Goal: Task Accomplishment & Management: Complete application form

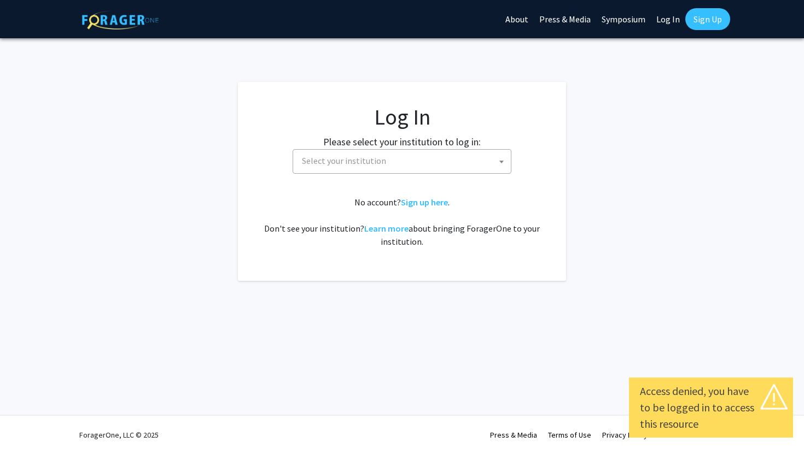
select select
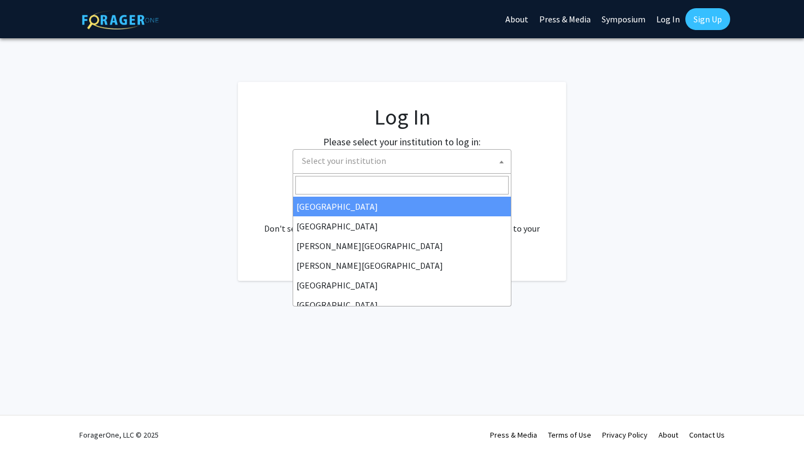
click at [308, 168] on span "Select your institution" at bounding box center [403, 161] width 213 height 22
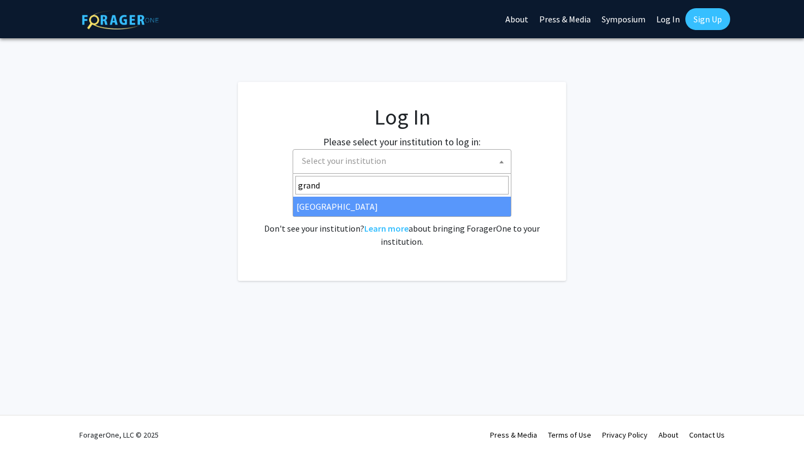
type input "grand"
select select "23"
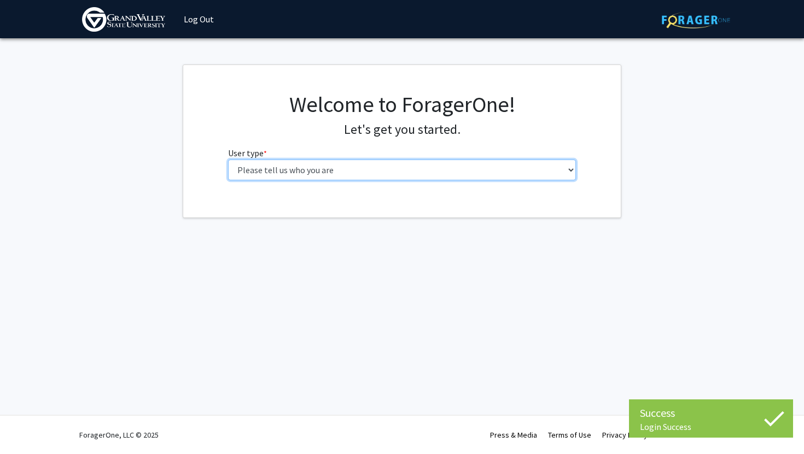
click at [429, 168] on select "Please tell us who you are Undergraduate Student Master's Student Doctoral Cand…" at bounding box center [402, 170] width 348 height 21
select select "1: undergrad"
click at [228, 160] on select "Please tell us who you are Undergraduate Student Master's Student Doctoral Cand…" at bounding box center [402, 170] width 348 height 21
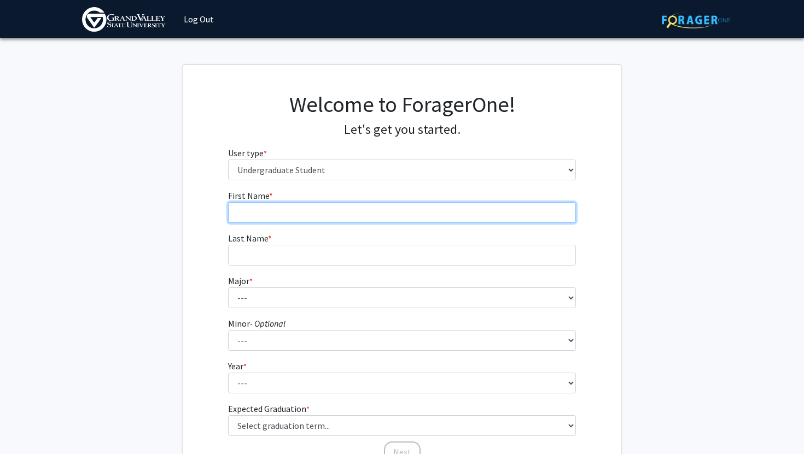
click at [396, 218] on input "First Name * required" at bounding box center [402, 212] width 348 height 21
type input "[PERSON_NAME]"
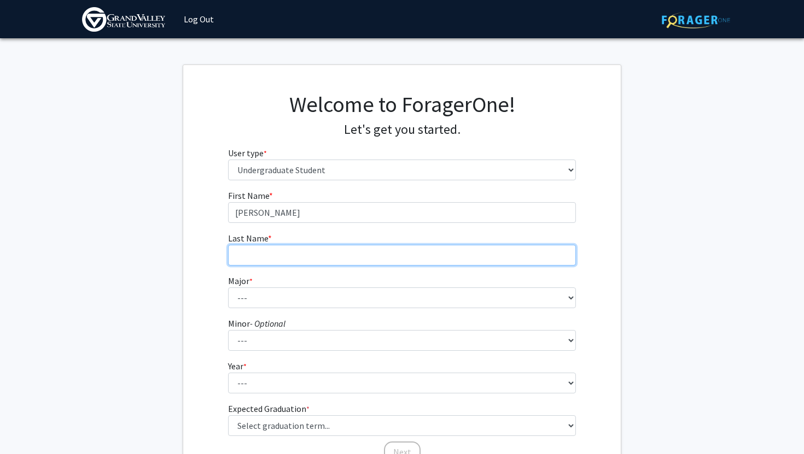
click at [374, 258] on input "Last Name * required" at bounding box center [402, 255] width 348 height 21
type input "[PERSON_NAME]"
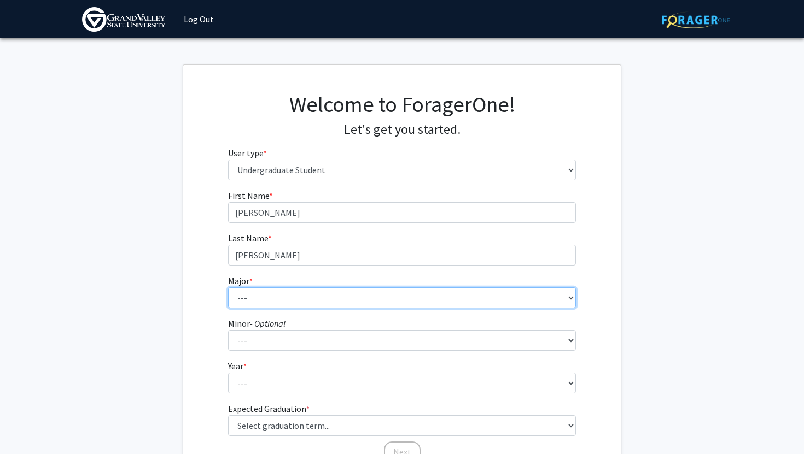
click at [381, 304] on select "--- Advertising and Public Relations Allied Health Science Anthropology Applied…" at bounding box center [402, 298] width 348 height 21
select select "24: 1899"
click at [228, 288] on select "--- Advertising and Public Relations Allied Health Science Anthropology Applied…" at bounding box center [402, 298] width 348 height 21
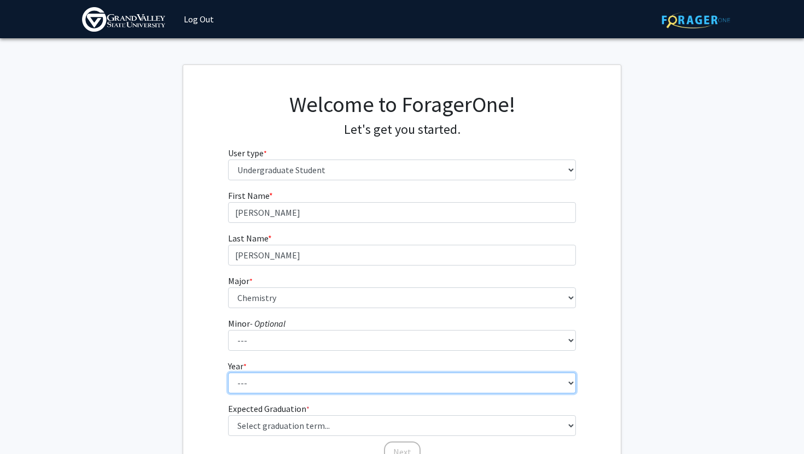
click at [365, 386] on select "--- First-year Sophomore Junior Senior Postbaccalaureate Certificate" at bounding box center [402, 383] width 348 height 21
select select "1: first-year"
click at [228, 373] on select "--- First-year Sophomore Junior Senior Postbaccalaureate Certificate" at bounding box center [402, 383] width 348 height 21
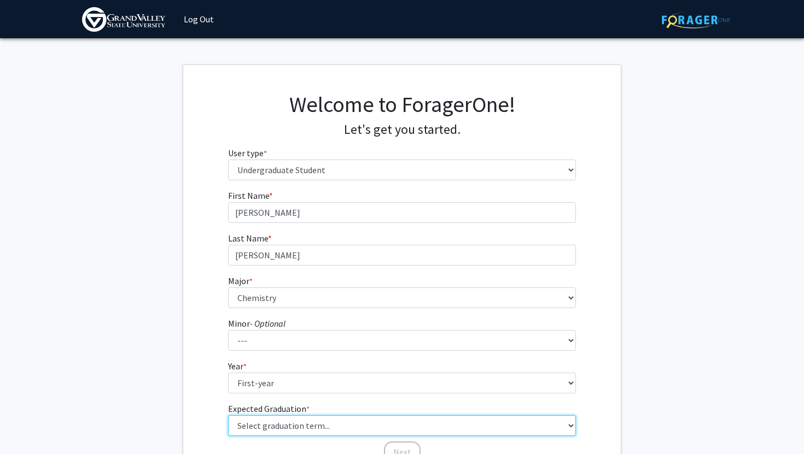
click at [350, 419] on select "Select graduation term... Spring 2025 Summer 2025 Fall 2025 Winter 2025 Spring …" at bounding box center [402, 425] width 348 height 21
select select "17: spring_2029"
click at [228, 415] on select "Select graduation term... Spring 2025 Summer 2025 Fall 2025 Winter 2025 Spring …" at bounding box center [402, 425] width 348 height 21
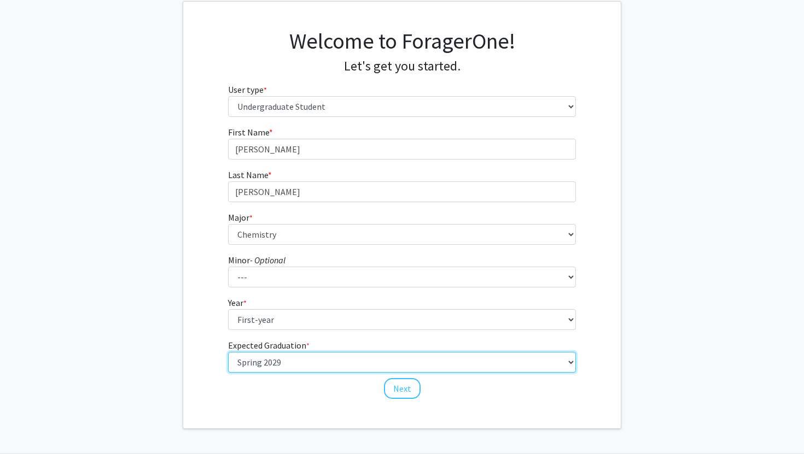
scroll to position [73, 0]
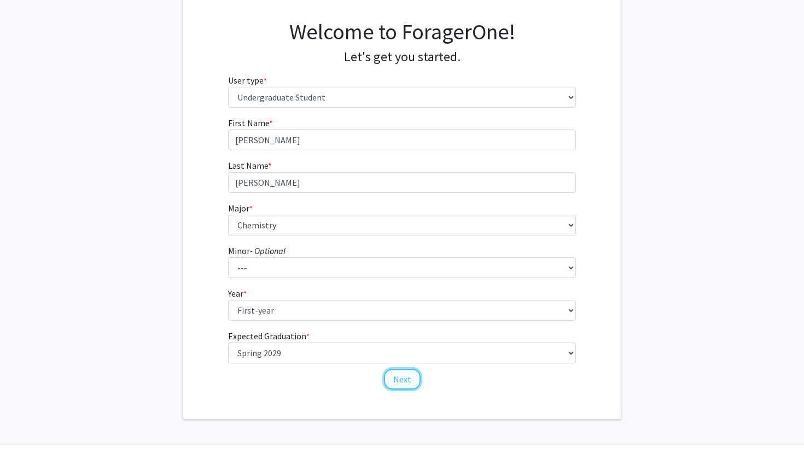
click at [407, 383] on button "Next" at bounding box center [402, 379] width 37 height 21
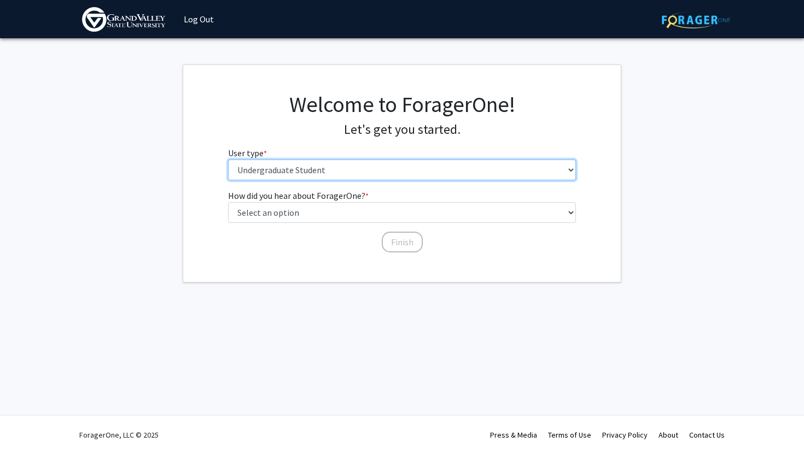
click at [319, 172] on select "Please tell us who you are Undergraduate Student Master's Student Doctoral Cand…" at bounding box center [402, 170] width 348 height 21
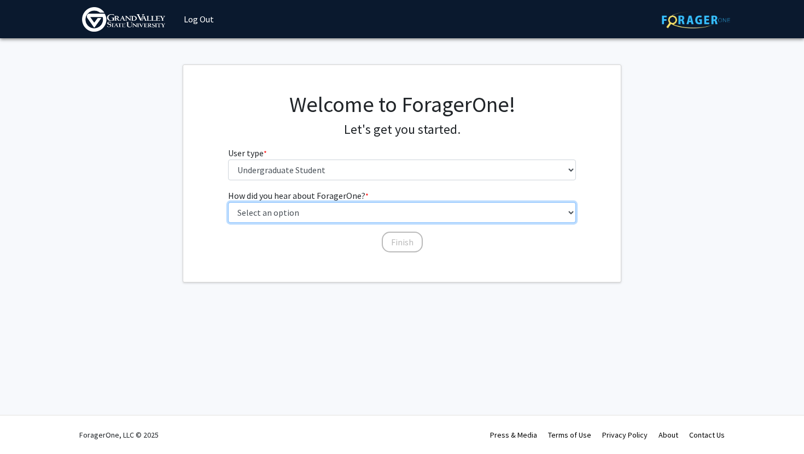
click at [319, 214] on select "Select an option Peer/student recommendation Faculty/staff recommendation Unive…" at bounding box center [402, 212] width 348 height 21
select select "2: faculty_recommendation"
click at [228, 202] on select "Select an option Peer/student recommendation Faculty/staff recommendation Unive…" at bounding box center [402, 212] width 348 height 21
click at [315, 219] on select "Select an option Peer/student recommendation Faculty/staff recommendation Unive…" at bounding box center [402, 212] width 348 height 21
click at [228, 202] on select "Select an option Peer/student recommendation Faculty/staff recommendation Unive…" at bounding box center [402, 212] width 348 height 21
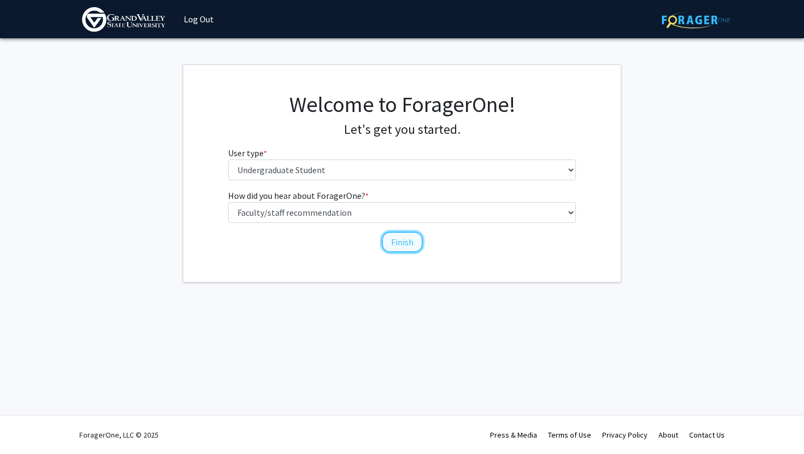
click at [394, 248] on button "Finish" at bounding box center [402, 242] width 41 height 21
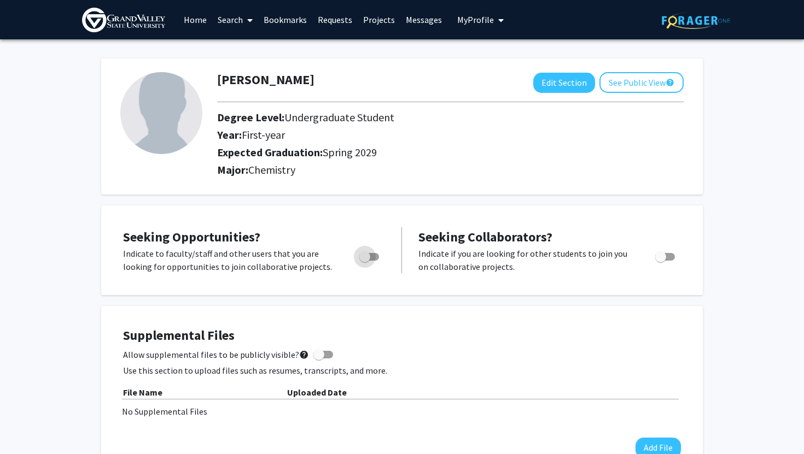
click at [359, 262] on label "Toggle" at bounding box center [367, 256] width 24 height 13
click at [364, 261] on input "Are you actively seeking opportunities?" at bounding box center [364, 261] width 1 height 1
checkbox input "true"
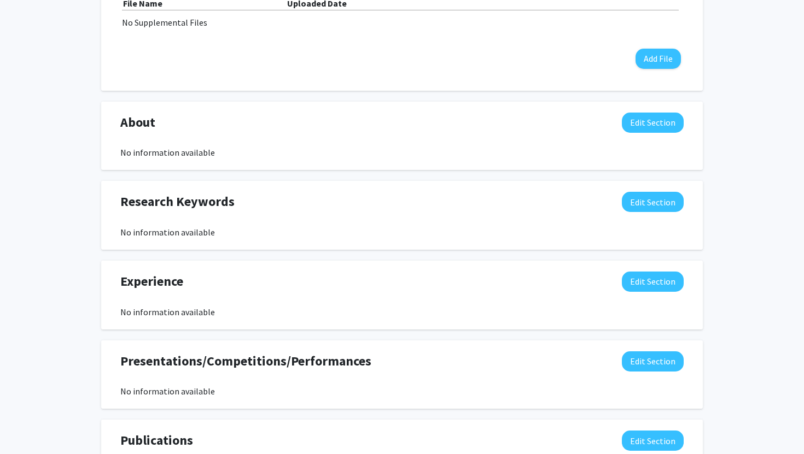
scroll to position [377, 0]
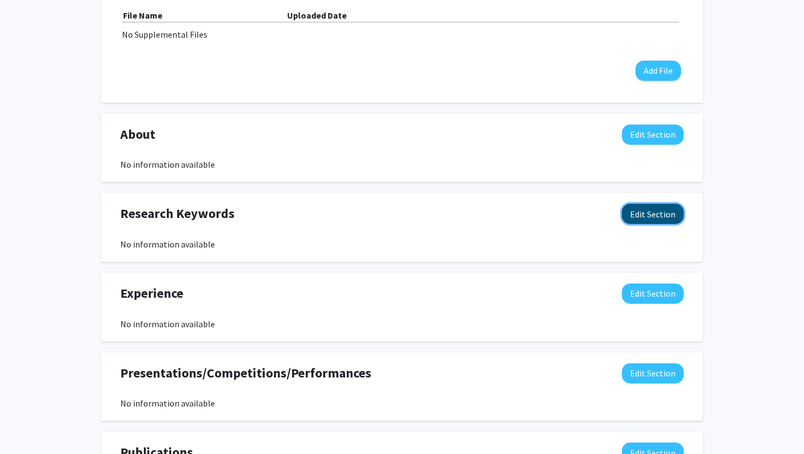
click at [636, 221] on button "Edit Section" at bounding box center [653, 214] width 62 height 20
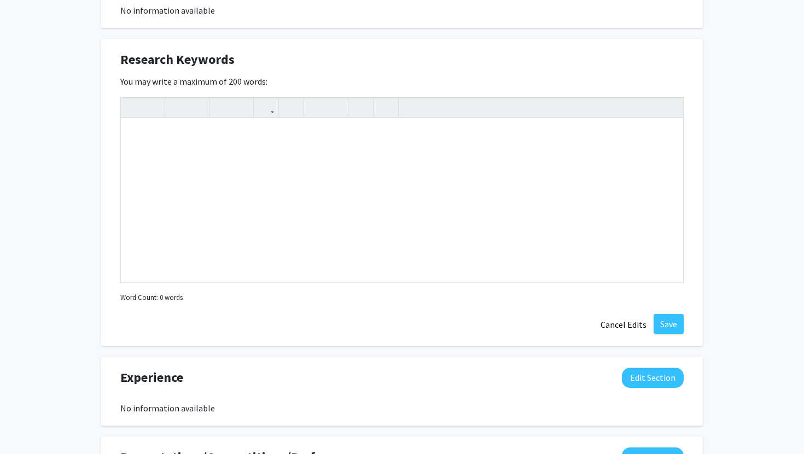
scroll to position [535, 0]
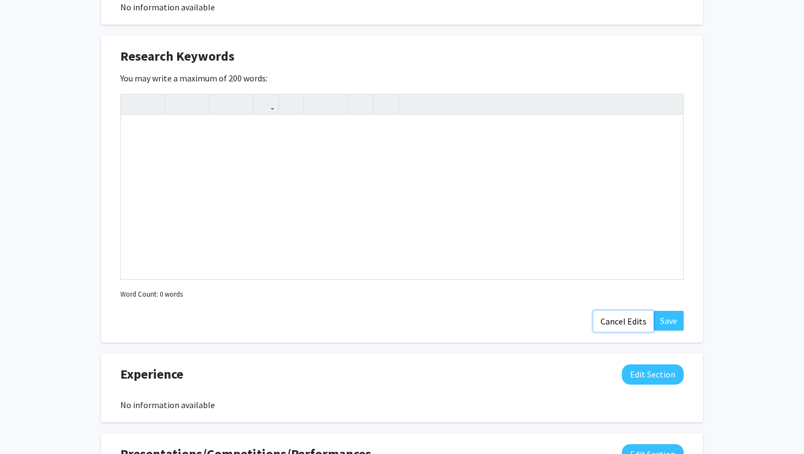
click at [637, 324] on button "Cancel Edits" at bounding box center [623, 321] width 60 height 21
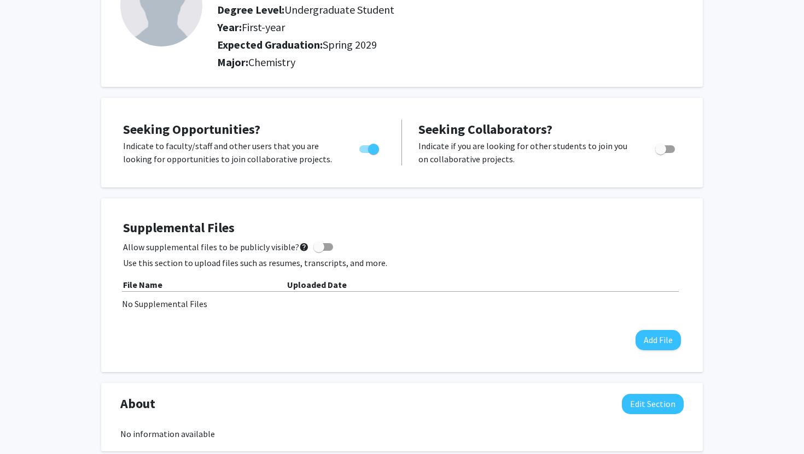
scroll to position [0, 0]
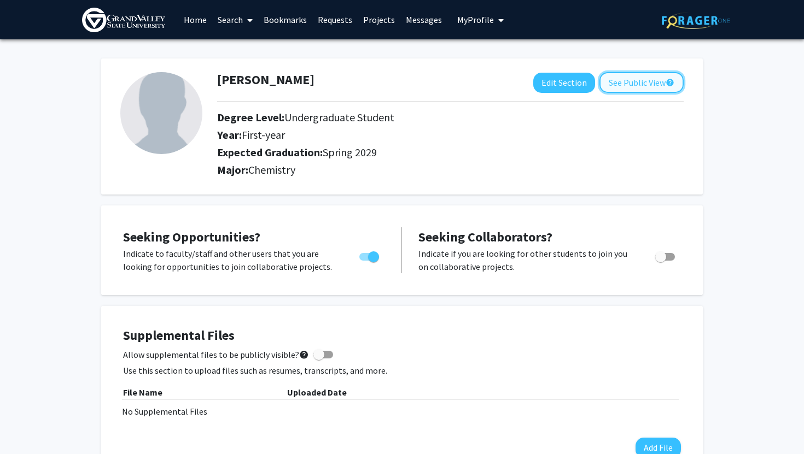
click at [629, 84] on button "See Public View help" at bounding box center [641, 82] width 84 height 21
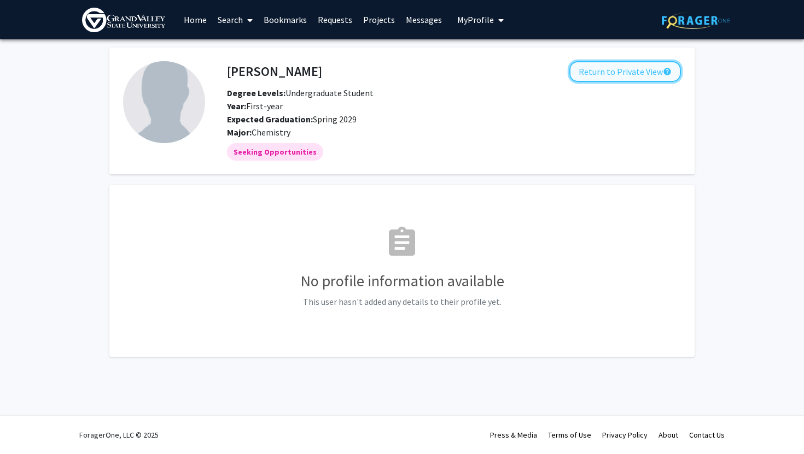
click at [620, 67] on button "Return to Private View help" at bounding box center [625, 71] width 112 height 21
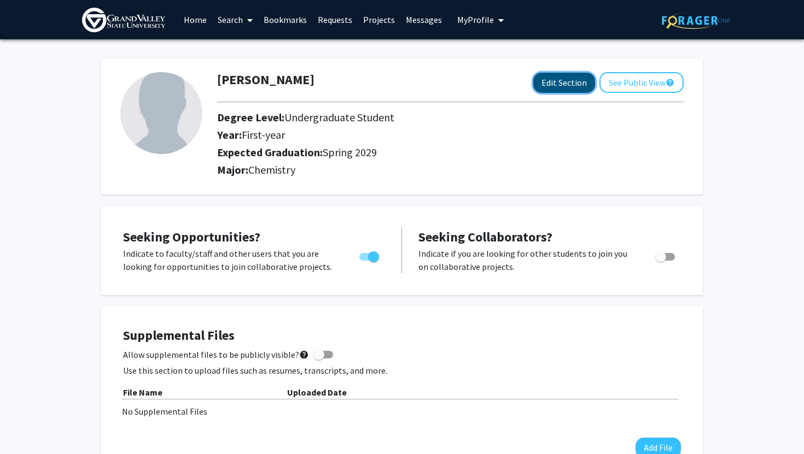
click at [551, 84] on button "Edit Section" at bounding box center [564, 83] width 62 height 20
select select "first-year"
select select "45: spring_2029"
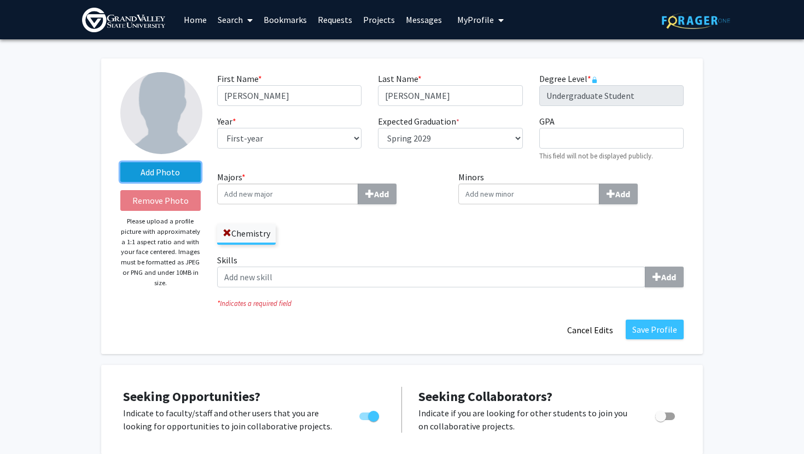
click at [161, 172] on label "Add Photo" at bounding box center [160, 172] width 80 height 20
click at [0, 0] on input "Add Photo" at bounding box center [0, 0] width 0 height 0
click at [178, 159] on div "Add Photo Remove Photo Please upload a profile picture with approximately a 1:1…" at bounding box center [160, 206] width 97 height 268
click at [183, 171] on label "Add Photo" at bounding box center [160, 172] width 80 height 20
click at [0, 0] on input "Add Photo" at bounding box center [0, 0] width 0 height 0
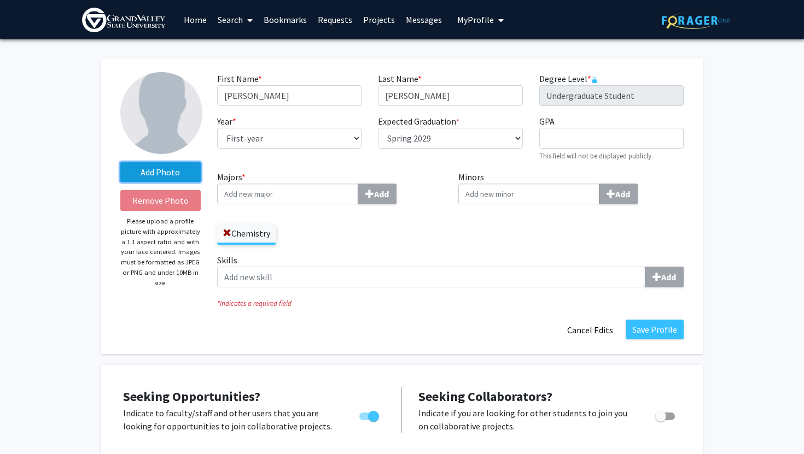
click at [172, 164] on label "Add Photo" at bounding box center [160, 172] width 80 height 20
click at [0, 0] on input "Add Photo" at bounding box center [0, 0] width 0 height 0
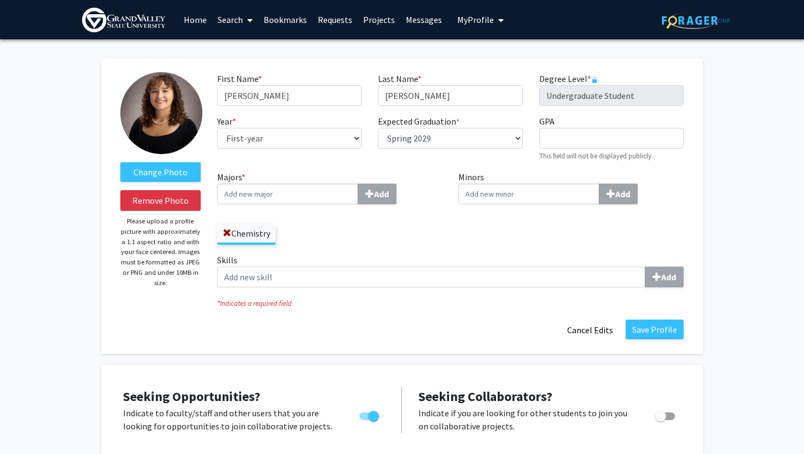
click at [203, 116] on div "Change Photo Remove Photo Please upload a profile picture with approximately a …" at bounding box center [160, 206] width 97 height 268
click at [190, 113] on img at bounding box center [161, 113] width 82 height 82
click at [654, 329] on button "Save Profile" at bounding box center [654, 330] width 58 height 20
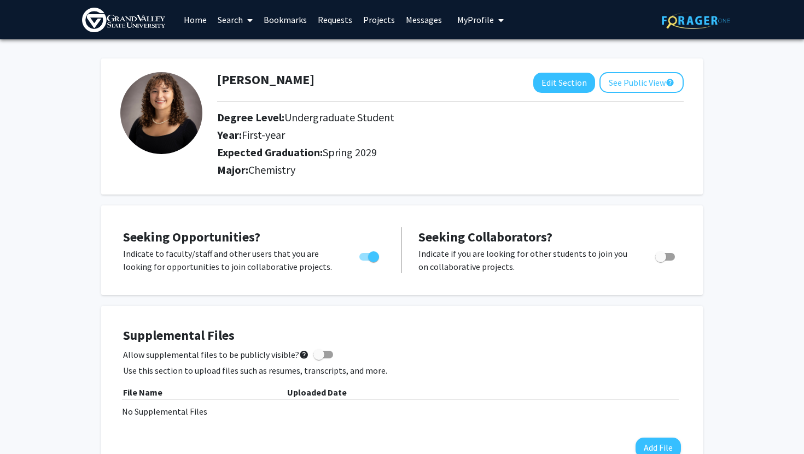
click at [192, 16] on link "Home" at bounding box center [195, 20] width 34 height 38
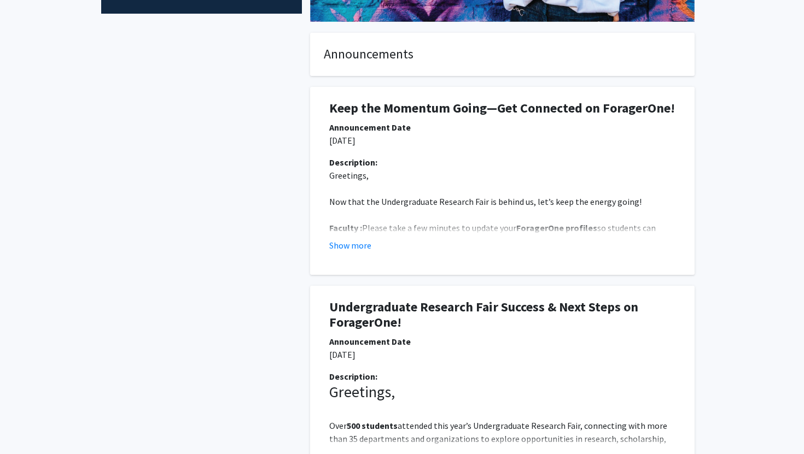
scroll to position [276, 0]
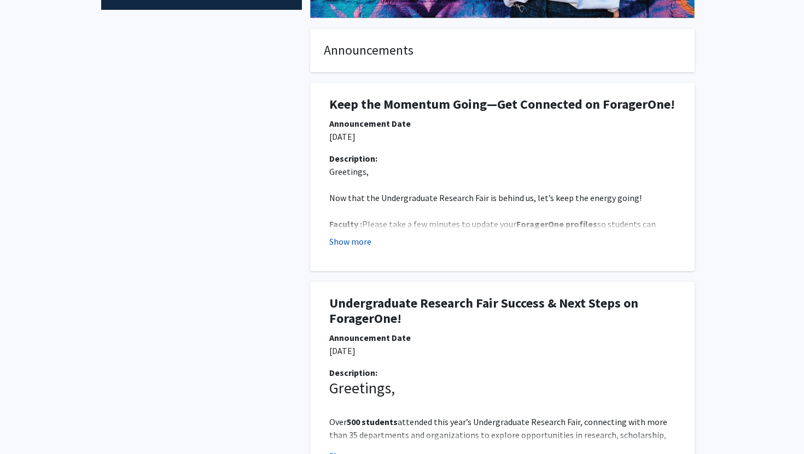
click at [355, 243] on button "Show more" at bounding box center [350, 241] width 42 height 13
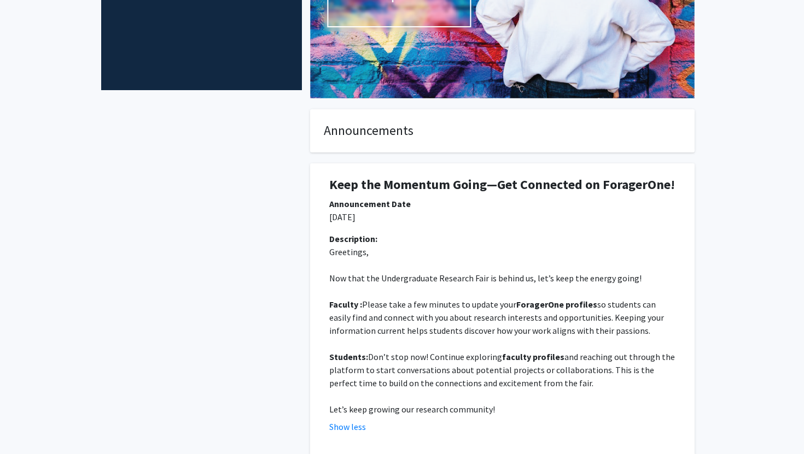
scroll to position [0, 0]
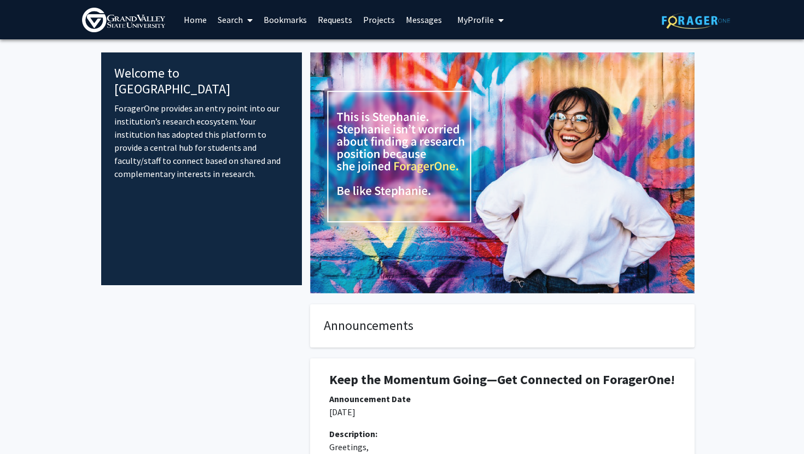
click at [244, 18] on span at bounding box center [248, 20] width 10 height 38
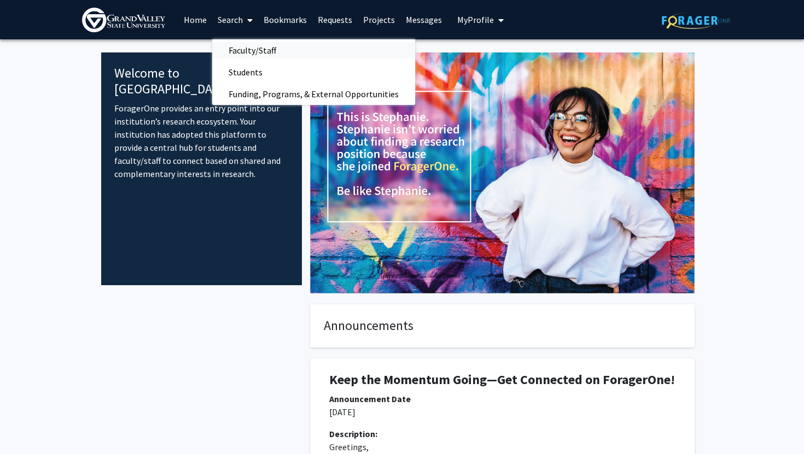
click at [257, 51] on span "Faculty/Staff" at bounding box center [252, 50] width 80 height 22
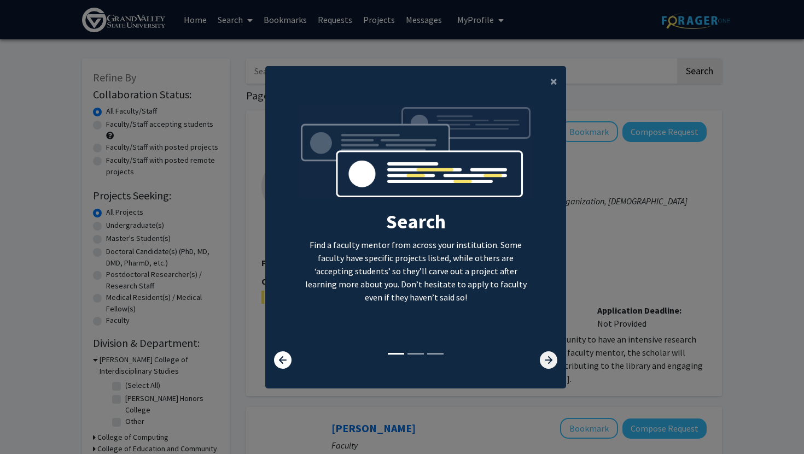
click at [547, 364] on icon at bounding box center [548, 359] width 17 height 17
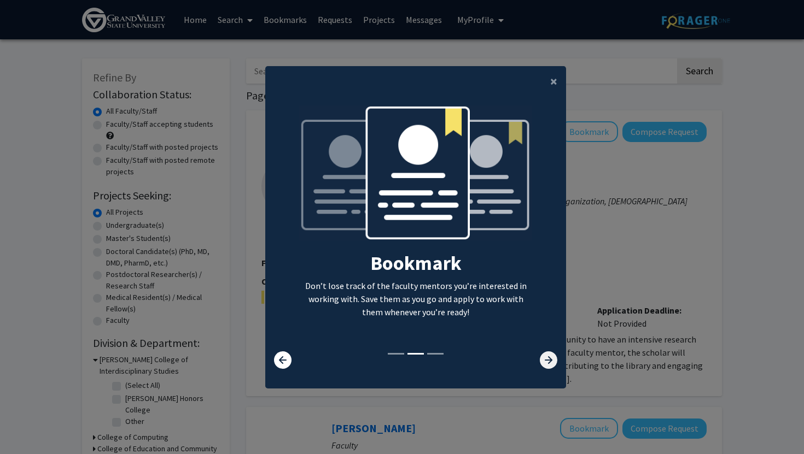
click at [548, 364] on icon at bounding box center [548, 359] width 17 height 17
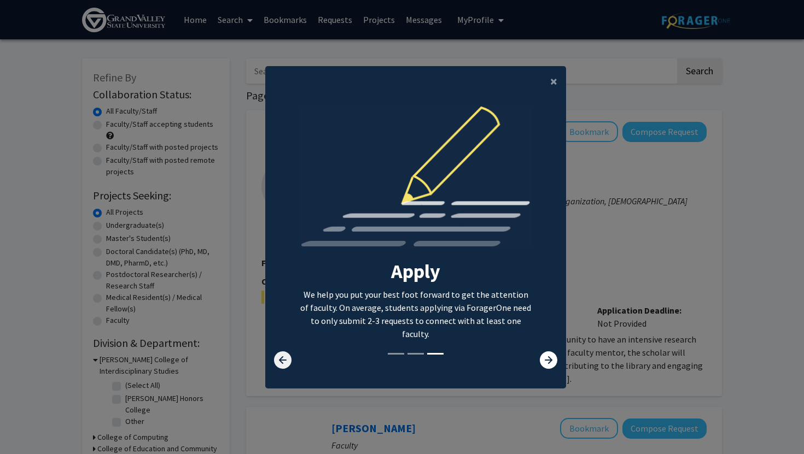
click at [279, 356] on icon at bounding box center [282, 359] width 17 height 17
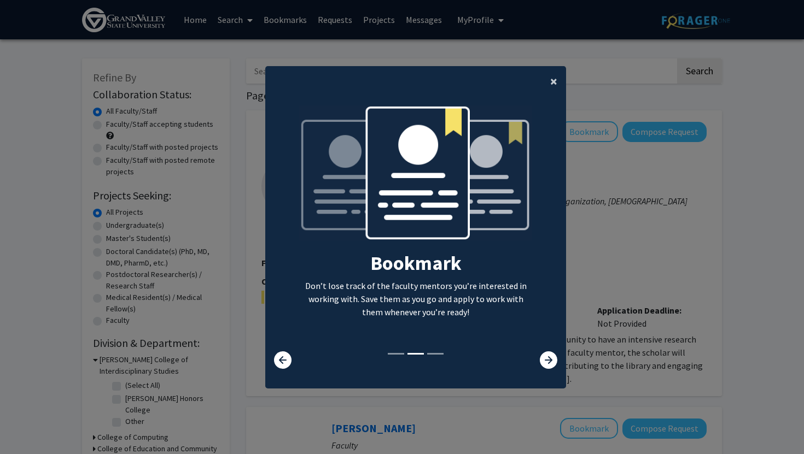
click at [556, 77] on span "×" at bounding box center [553, 81] width 7 height 17
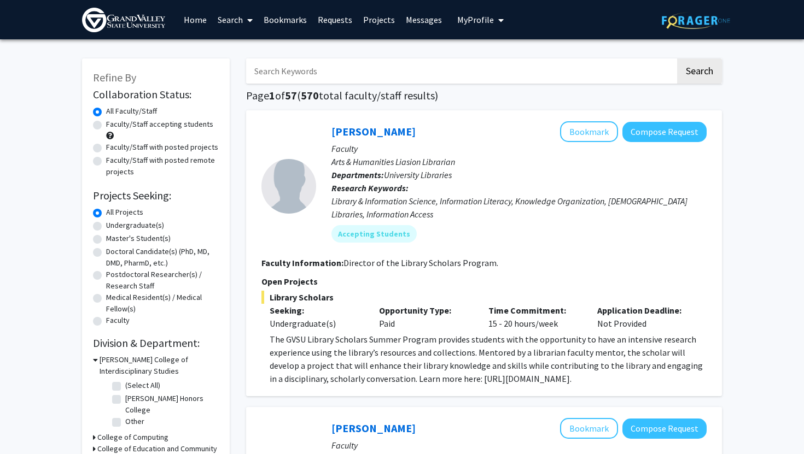
click at [187, 125] on label "Faculty/Staff accepting students" at bounding box center [159, 124] width 107 height 11
click at [113, 125] on input "Faculty/Staff accepting students" at bounding box center [109, 122] width 7 height 7
radio input "true"
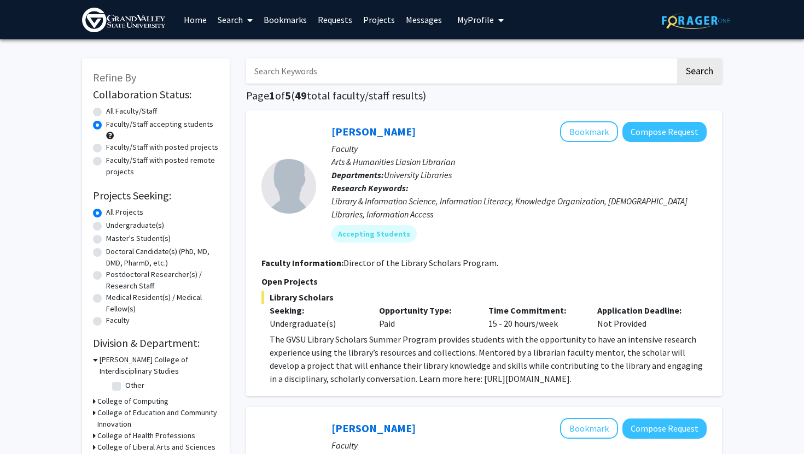
click at [145, 226] on label "Undergraduate(s)" at bounding box center [135, 225] width 58 height 11
click at [113, 226] on input "Undergraduate(s)" at bounding box center [109, 223] width 7 height 7
radio input "true"
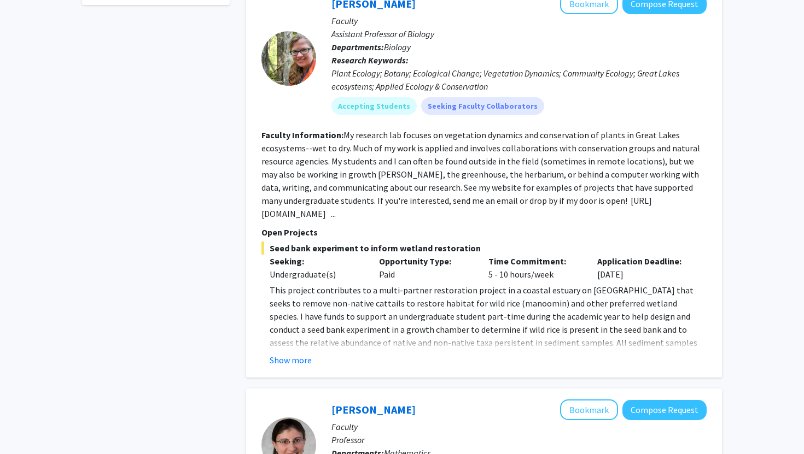
scroll to position [426, 0]
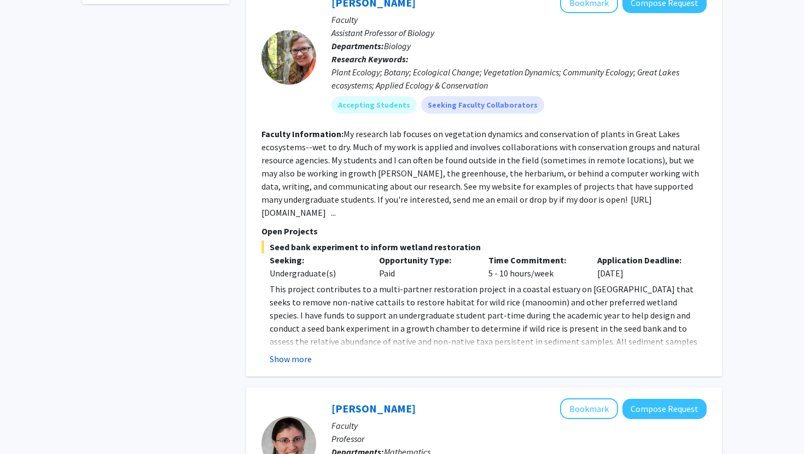
click at [300, 366] on button "Show more" at bounding box center [290, 359] width 42 height 13
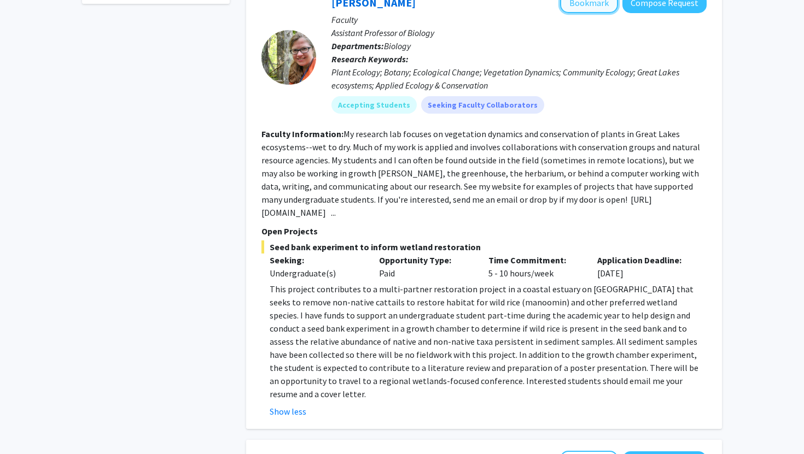
click at [578, 13] on button "Bookmark" at bounding box center [589, 2] width 58 height 21
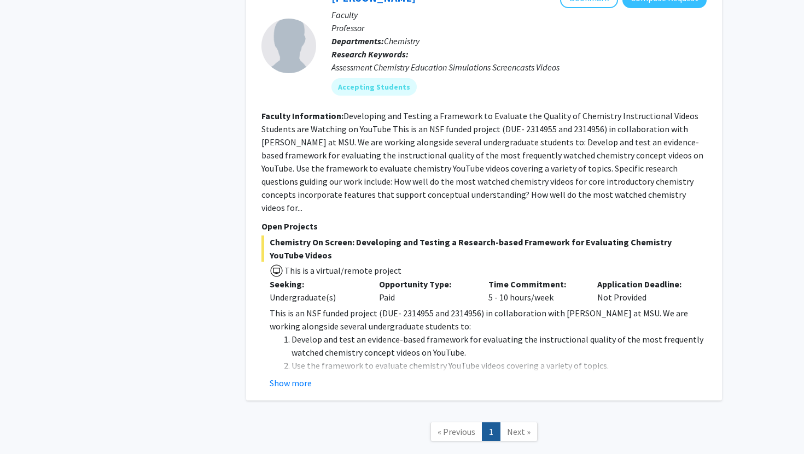
scroll to position [2512, 0]
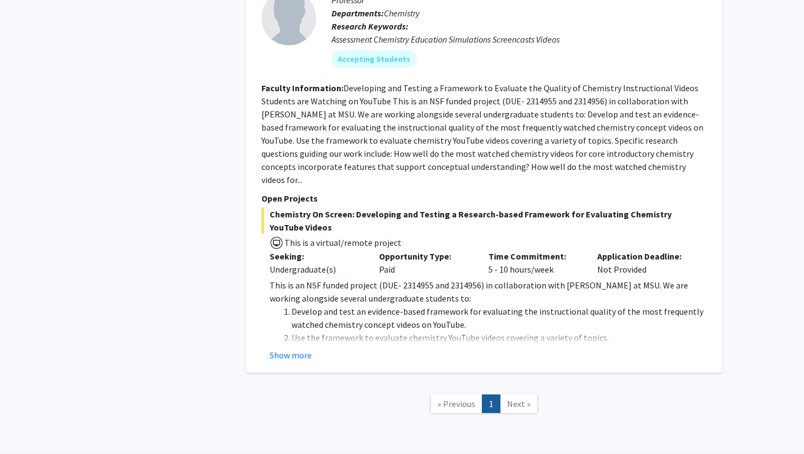
click at [513, 398] on span "Next »" at bounding box center [519, 403] width 24 height 11
click at [489, 395] on link "1" at bounding box center [491, 404] width 19 height 19
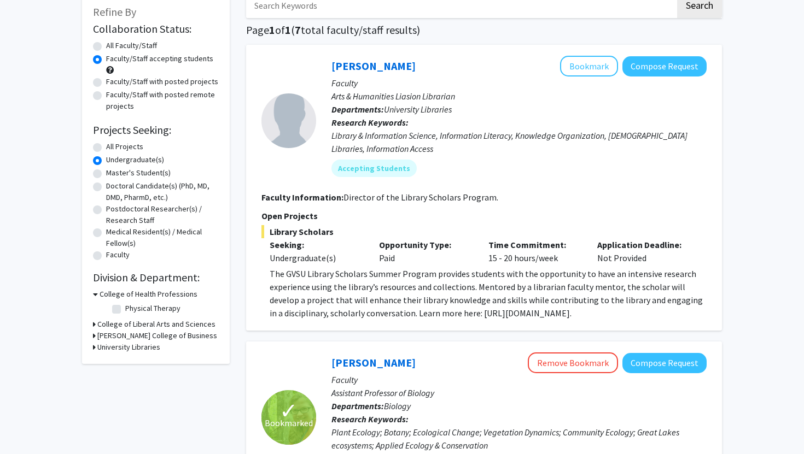
scroll to position [0, 0]
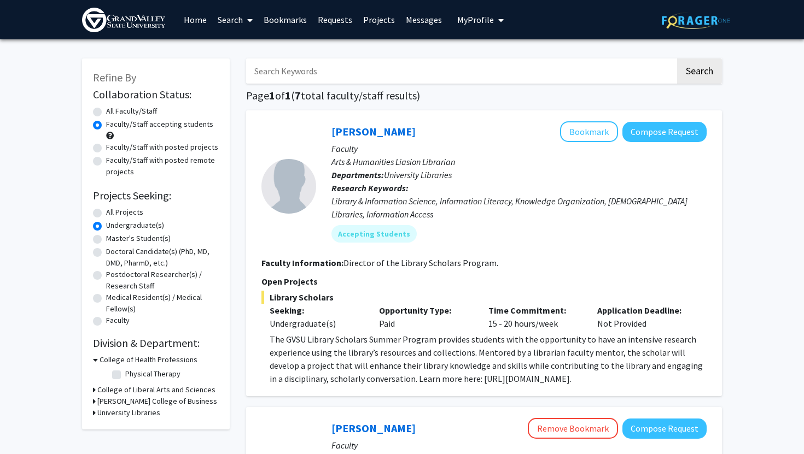
click at [182, 146] on label "Faculty/Staff with posted projects" at bounding box center [162, 147] width 112 height 11
click at [113, 146] on input "Faculty/Staff with posted projects" at bounding box center [109, 145] width 7 height 7
radio input "true"
click at [190, 148] on label "Faculty/Staff with posted projects" at bounding box center [162, 147] width 112 height 11
click at [113, 148] on input "Faculty/Staff with posted projects" at bounding box center [109, 145] width 7 height 7
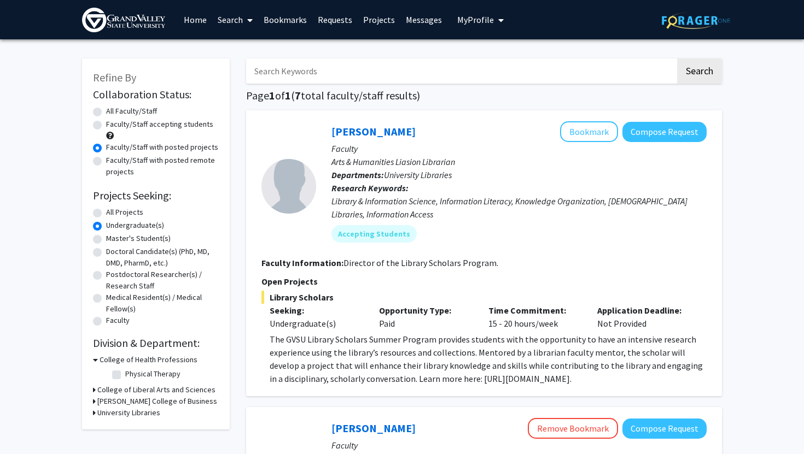
click at [101, 106] on div "All Faculty/Staff" at bounding box center [156, 112] width 126 height 13
click at [106, 110] on label "All Faculty/Staff" at bounding box center [131, 111] width 51 height 11
click at [106, 110] on input "All Faculty/Staff" at bounding box center [109, 109] width 7 height 7
radio input "true"
click at [131, 208] on label "All Projects" at bounding box center [124, 212] width 37 height 11
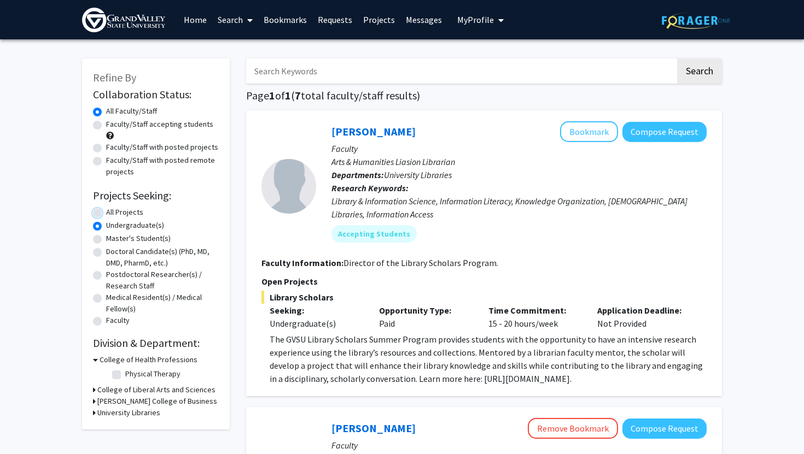
click at [113, 208] on input "All Projects" at bounding box center [109, 210] width 7 height 7
radio input "true"
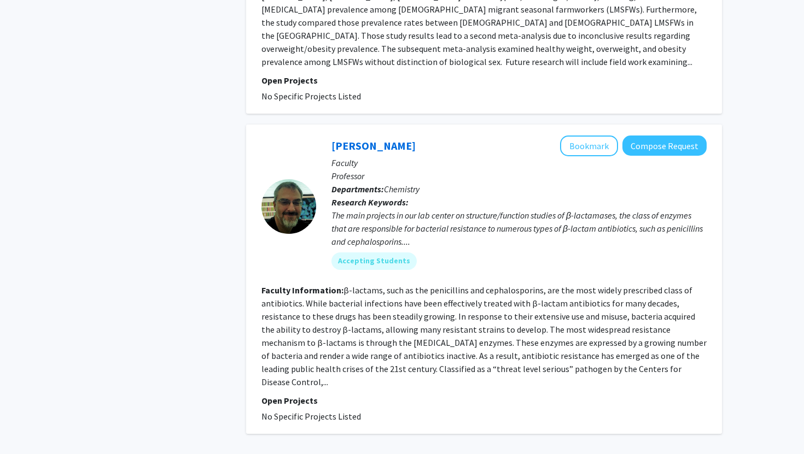
scroll to position [3303, 0]
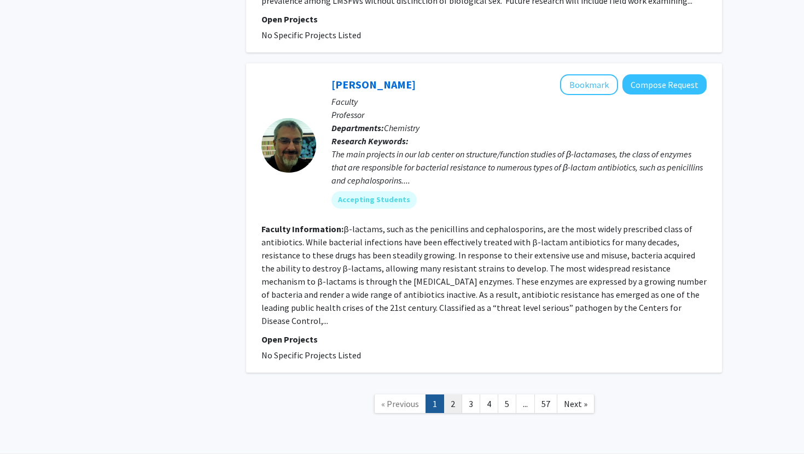
click at [452, 395] on link "2" at bounding box center [452, 404] width 19 height 19
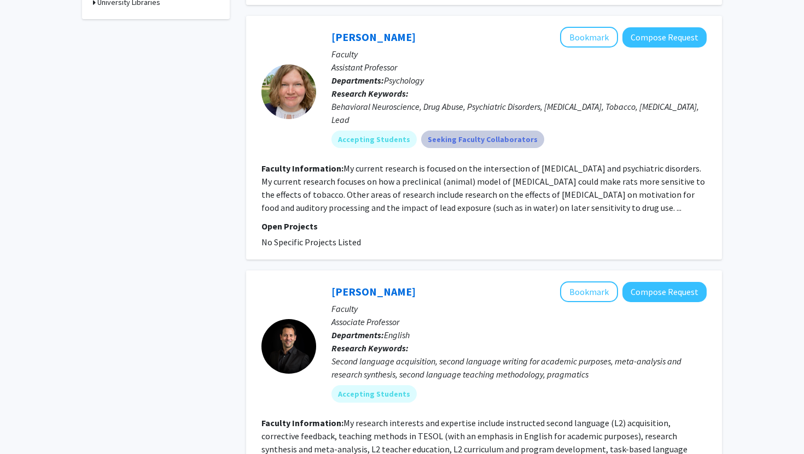
scroll to position [539, 0]
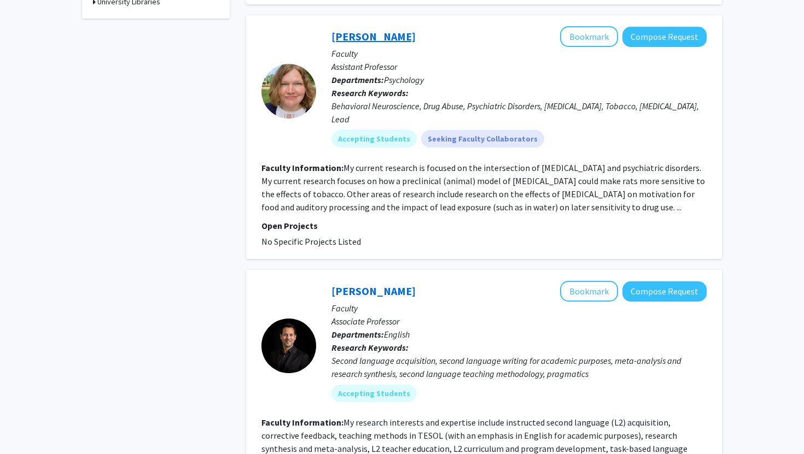
click at [351, 30] on link "[PERSON_NAME]" at bounding box center [373, 37] width 84 height 14
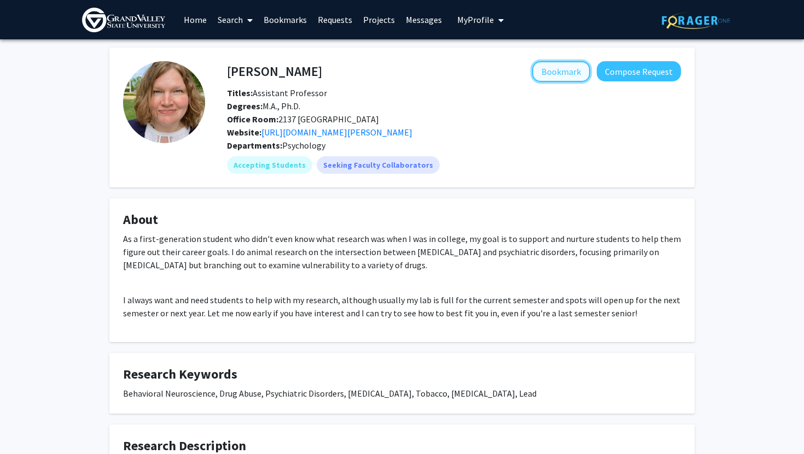
click at [558, 72] on button "Bookmark" at bounding box center [561, 71] width 58 height 21
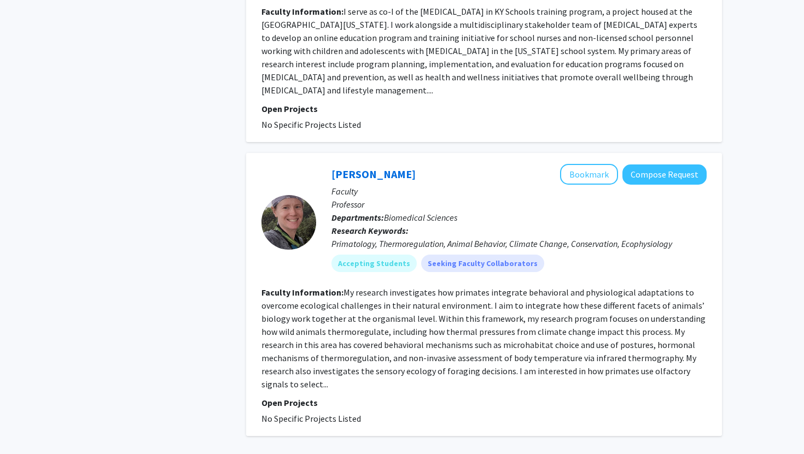
scroll to position [2304, 0]
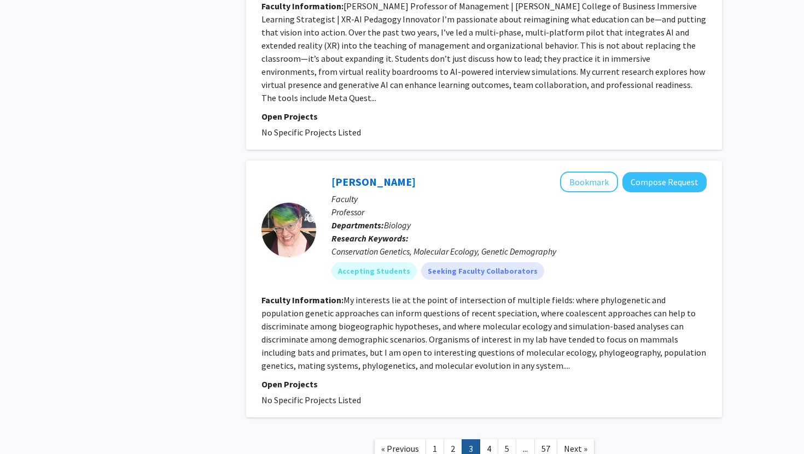
scroll to position [2504, 0]
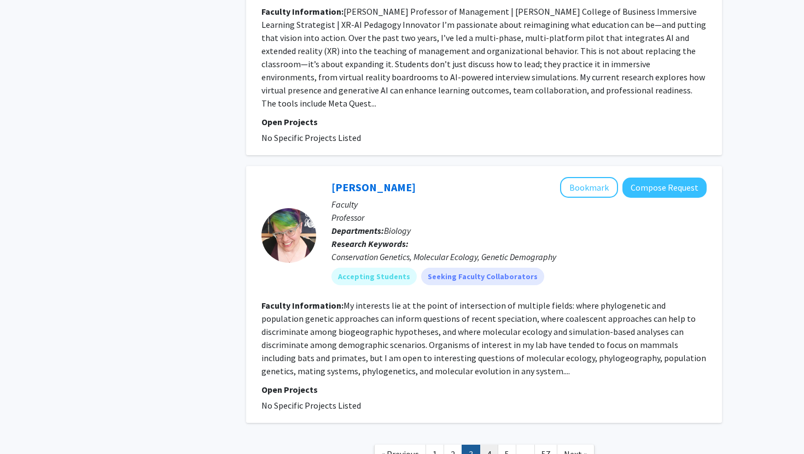
click at [494, 445] on link "4" at bounding box center [488, 454] width 19 height 19
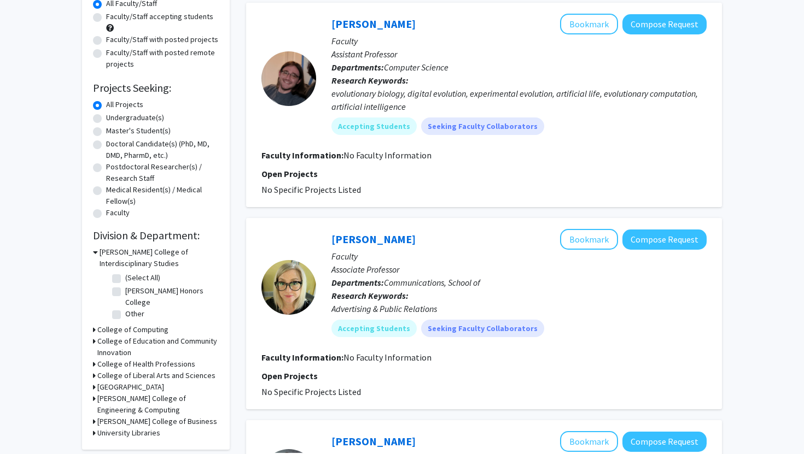
scroll to position [108, 0]
click at [125, 289] on label "[PERSON_NAME] Honors College" at bounding box center [170, 296] width 91 height 23
click at [125, 289] on input "[PERSON_NAME] Honors College" at bounding box center [128, 288] width 7 height 7
checkbox input "true"
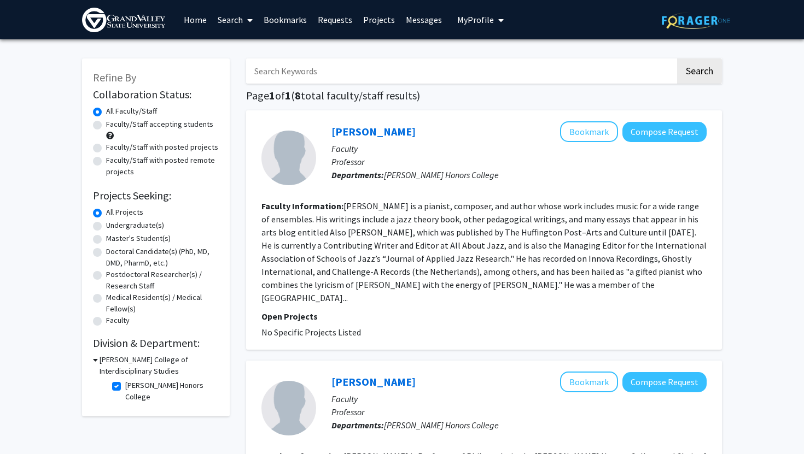
click at [125, 384] on label "[PERSON_NAME] Honors College" at bounding box center [170, 391] width 91 height 23
click at [125, 384] on input "[PERSON_NAME] Honors College" at bounding box center [128, 383] width 7 height 7
checkbox input "false"
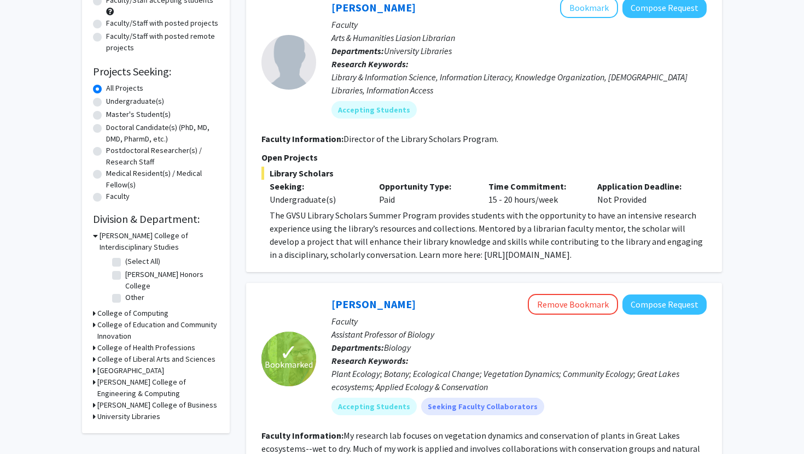
scroll to position [129, 0]
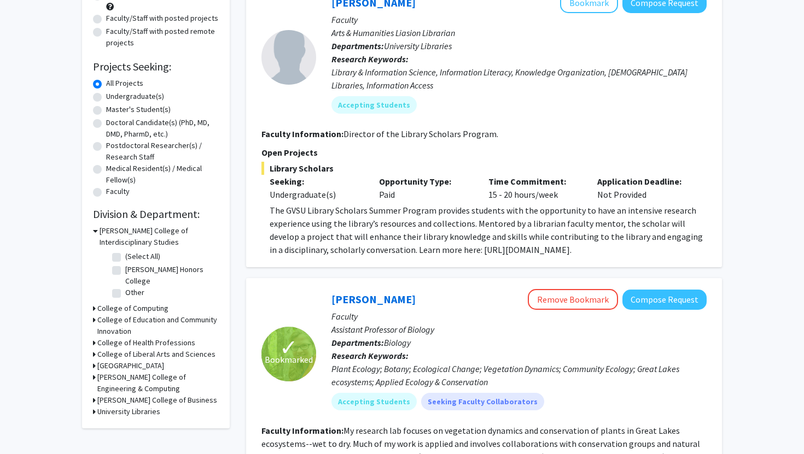
click at [96, 230] on icon at bounding box center [95, 230] width 5 height 11
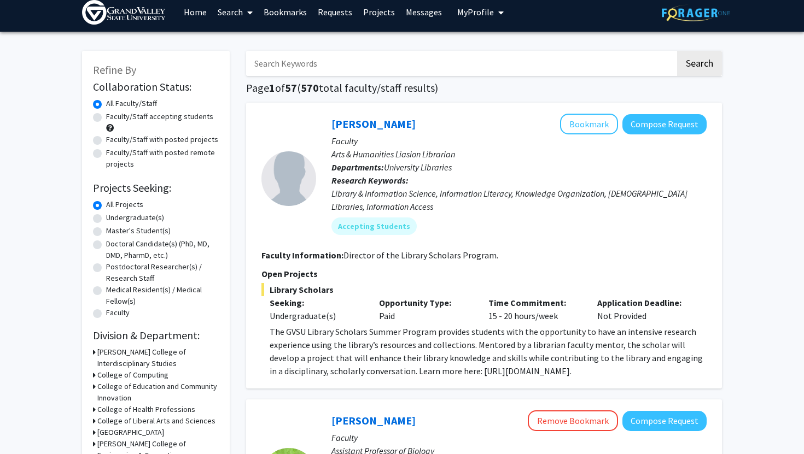
scroll to position [0, 0]
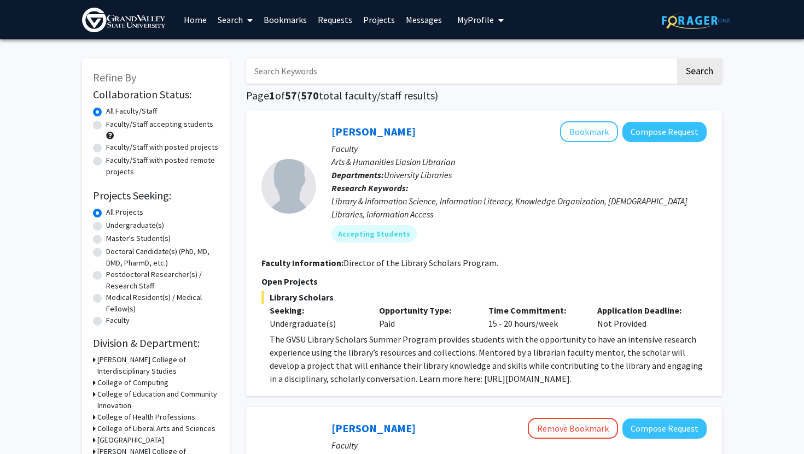
click at [489, 16] on span "My Profile" at bounding box center [475, 19] width 37 height 11
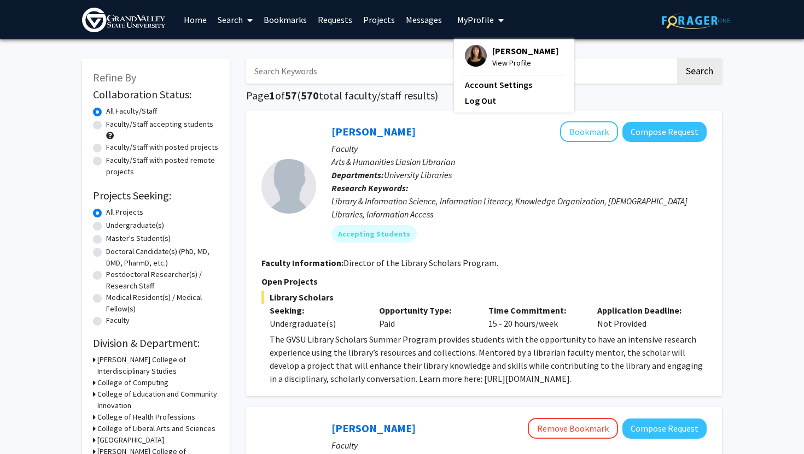
click at [489, 16] on span "My Profile" at bounding box center [475, 19] width 37 height 11
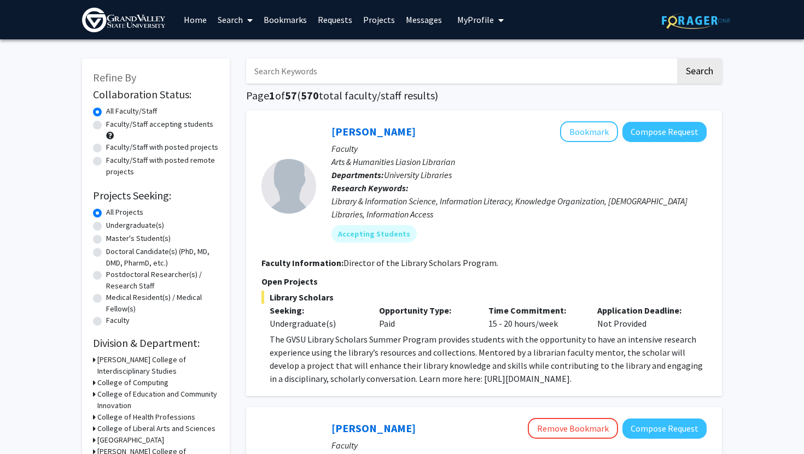
click at [285, 17] on link "Bookmarks" at bounding box center [285, 20] width 54 height 38
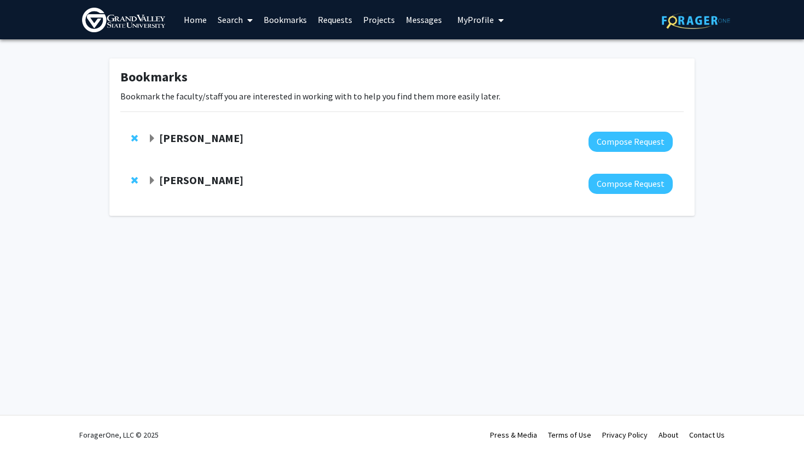
click at [189, 138] on strong "[PERSON_NAME]" at bounding box center [201, 138] width 84 height 14
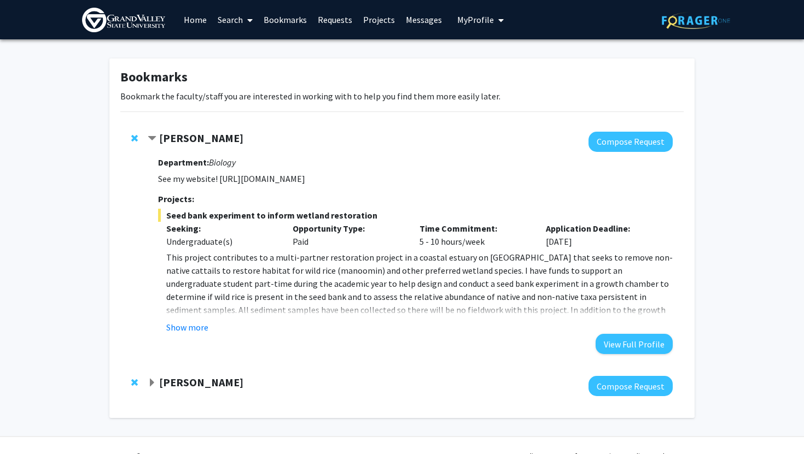
click at [195, 389] on strong "[PERSON_NAME]" at bounding box center [201, 383] width 84 height 14
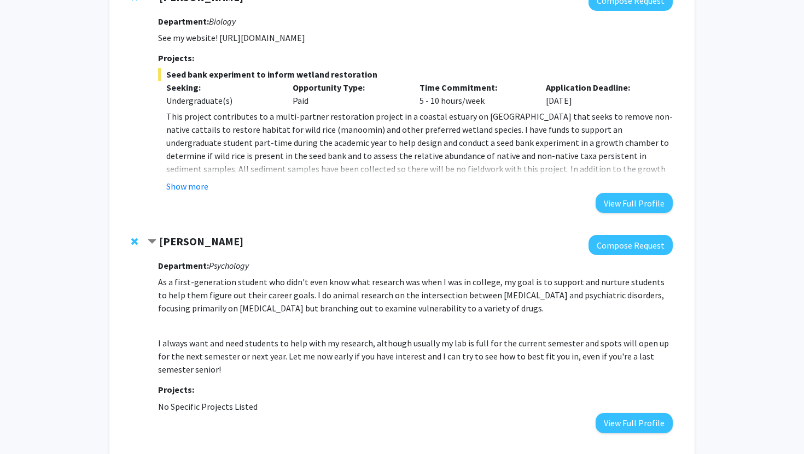
scroll to position [199, 0]
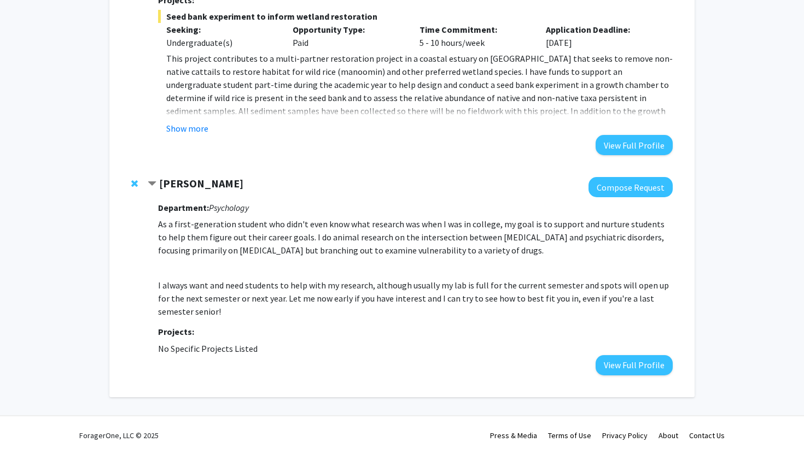
click at [207, 184] on strong "[PERSON_NAME]" at bounding box center [201, 184] width 84 height 14
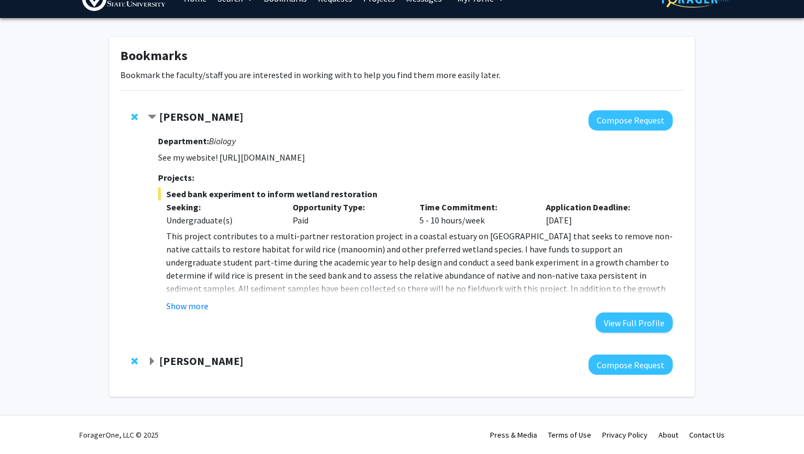
scroll to position [21, 0]
click at [187, 106] on div "[PERSON_NAME] Compose Request Department: Biology See my website! [URL][DOMAIN_…" at bounding box center [401, 221] width 563 height 244
click at [191, 115] on strong "[PERSON_NAME]" at bounding box center [201, 117] width 84 height 14
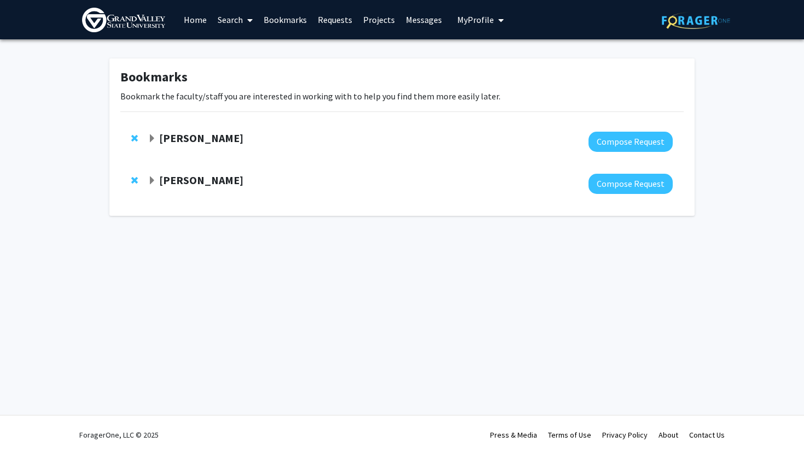
click at [178, 181] on strong "[PERSON_NAME]" at bounding box center [201, 180] width 84 height 14
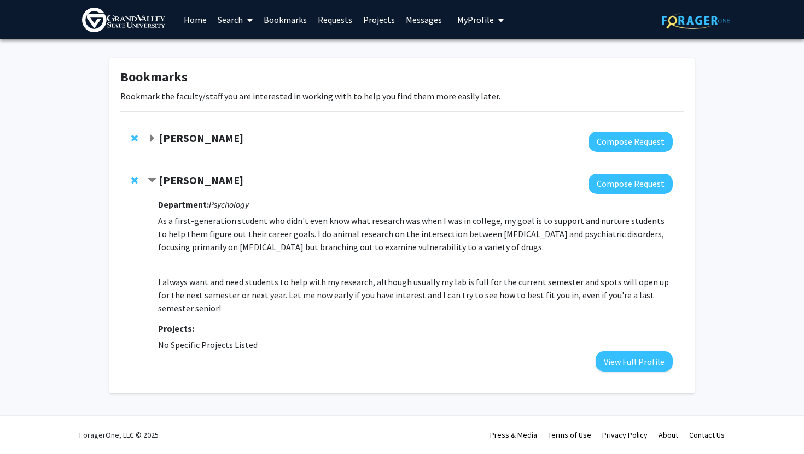
click at [175, 144] on strong "[PERSON_NAME]" at bounding box center [201, 138] width 84 height 14
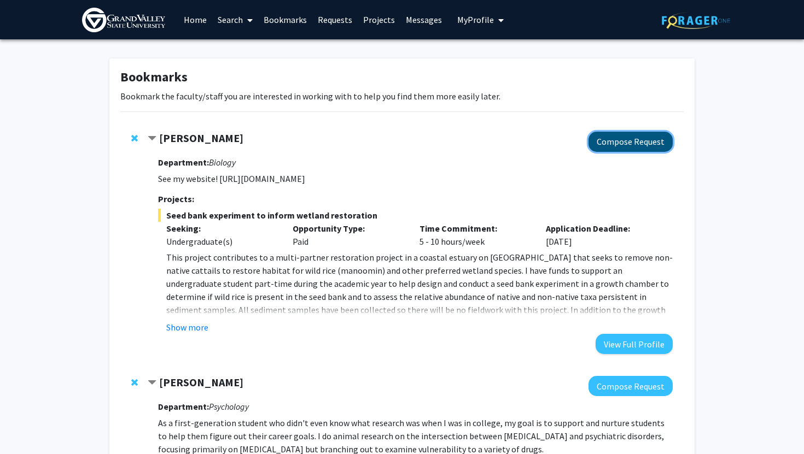
click at [596, 139] on button "Compose Request" at bounding box center [630, 142] width 84 height 20
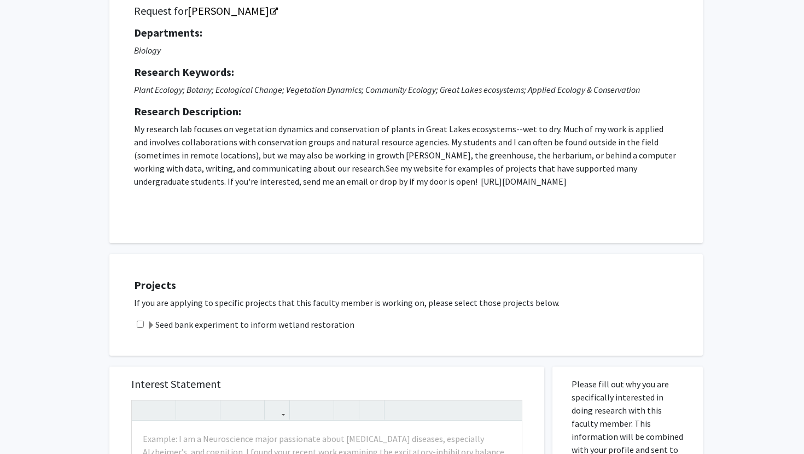
scroll to position [99, 0]
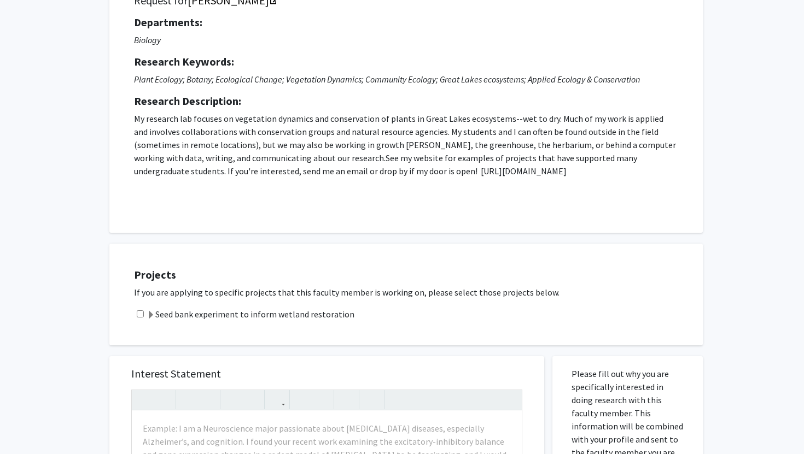
click at [291, 318] on label "Seed bank experiment to inform wetland restoration" at bounding box center [250, 314] width 208 height 13
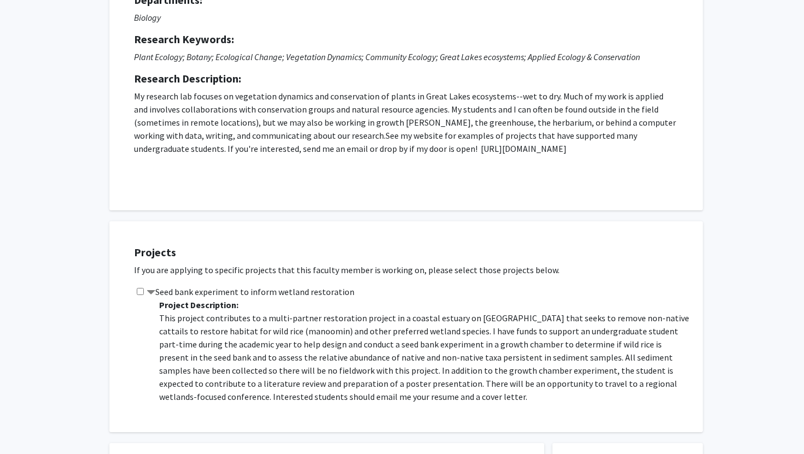
scroll to position [122, 0]
click at [138, 288] on input "checkbox" at bounding box center [140, 291] width 7 height 7
checkbox input "true"
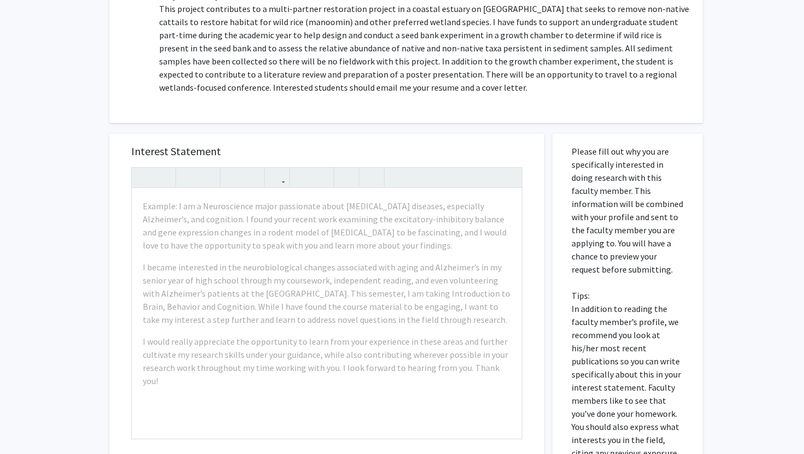
scroll to position [421, 0]
